Goal: Task Accomplishment & Management: Use online tool/utility

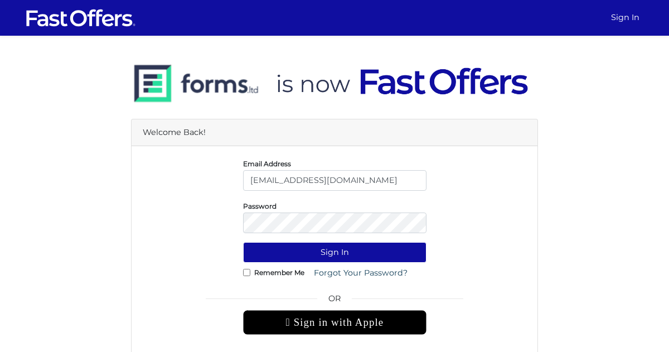
click at [318, 184] on input "bahar@property.ca" at bounding box center [334, 180] width 183 height 21
type input "baharrealtor@gmail.com"
click at [282, 257] on button "Sign In" at bounding box center [334, 252] width 183 height 21
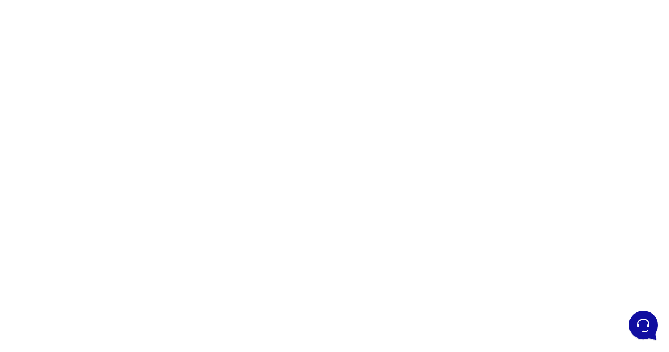
scroll to position [103, 0]
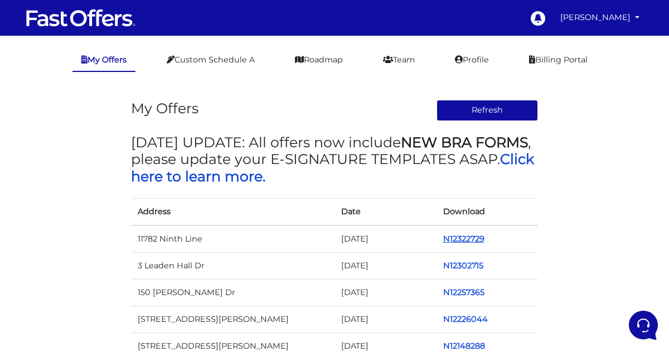
click at [455, 241] on link "N12322729" at bounding box center [463, 238] width 41 height 10
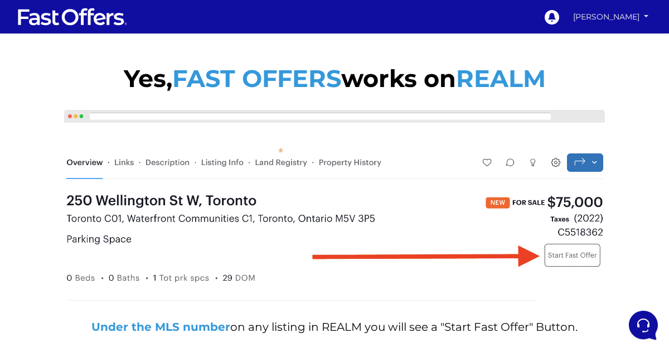
click at [597, 14] on link "[PERSON_NAME]" at bounding box center [610, 16] width 83 height 19
click at [589, 37] on link "My Offers" at bounding box center [612, 39] width 77 height 14
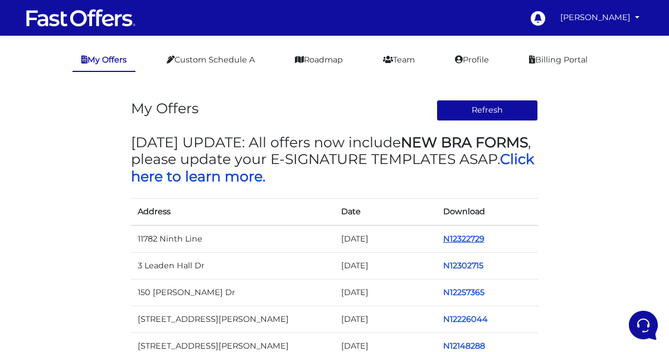
click at [460, 241] on link "N12322729" at bounding box center [463, 238] width 41 height 10
click at [460, 240] on link "N12322729" at bounding box center [463, 238] width 41 height 10
